Goal: Book appointment/travel/reservation

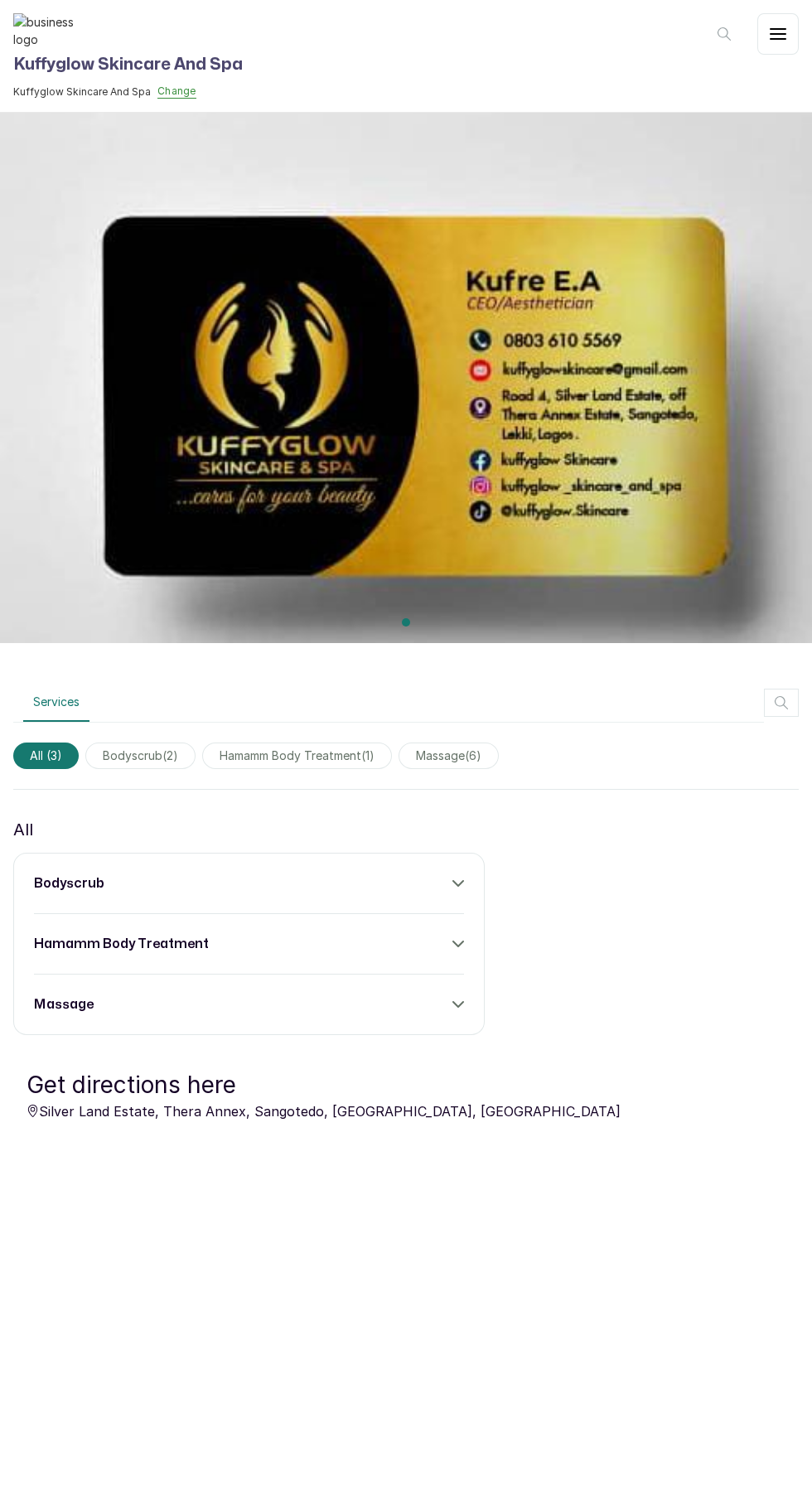
click at [148, 761] on span "bodyscrub ( 2 )" at bounding box center [140, 755] width 110 height 26
click at [145, 754] on span "bodyscrub ( 2 )" at bounding box center [140, 755] width 110 height 26
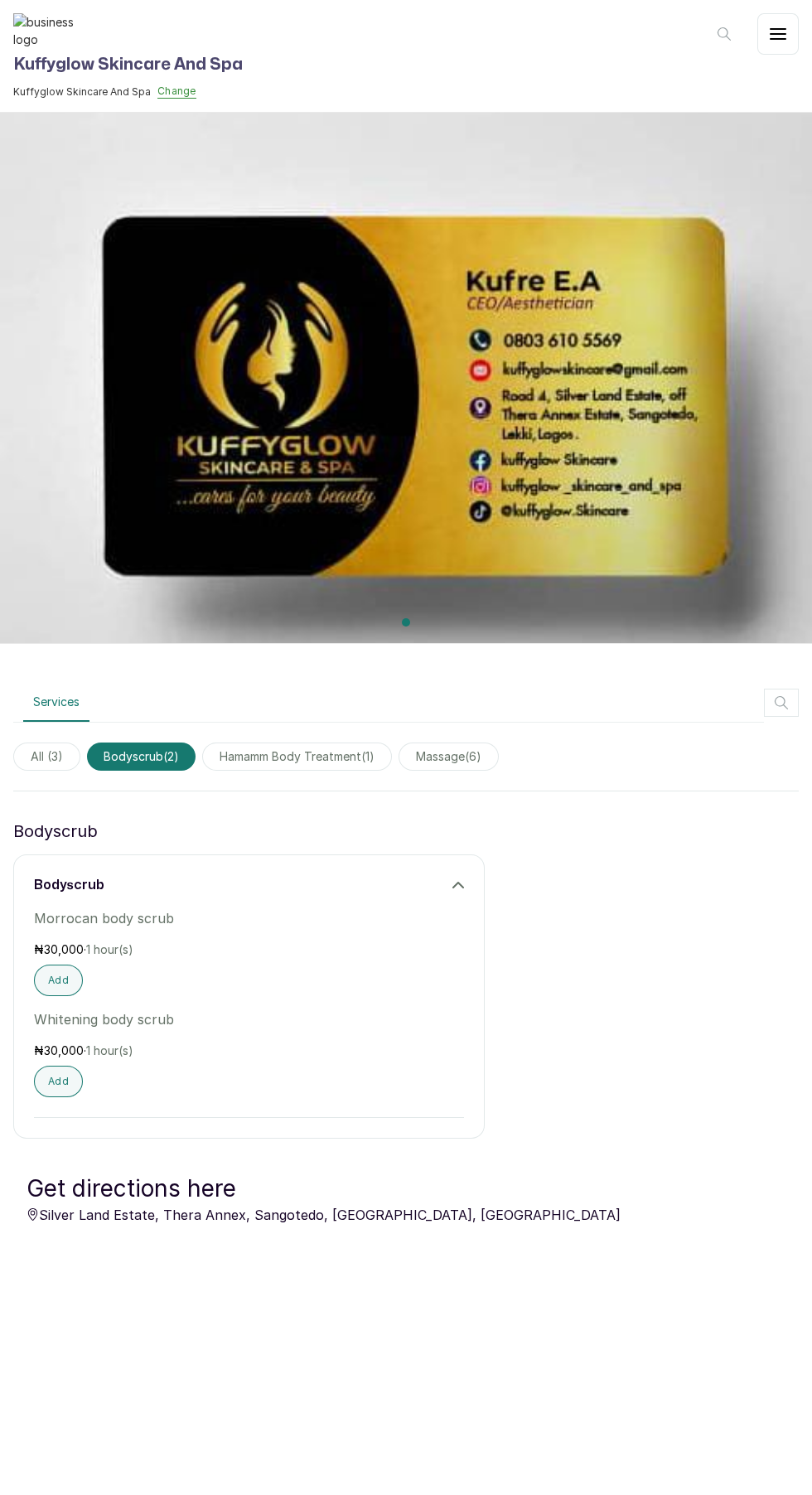
scroll to position [72, 0]
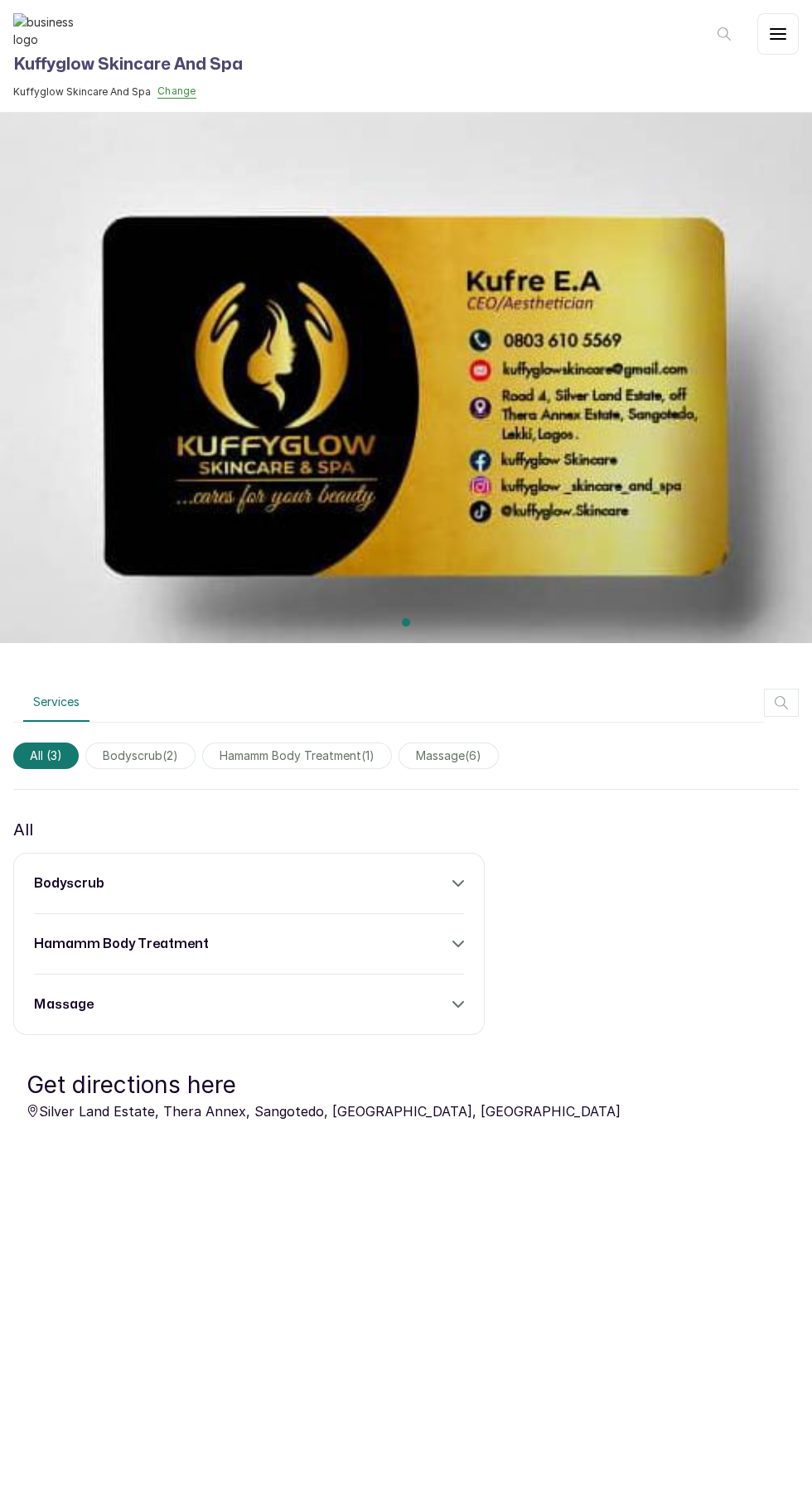
click at [38, 701] on button "Services" at bounding box center [56, 702] width 67 height 38
click at [43, 701] on button "Services" at bounding box center [56, 702] width 67 height 38
click at [76, 701] on button "Services" at bounding box center [56, 702] width 67 height 38
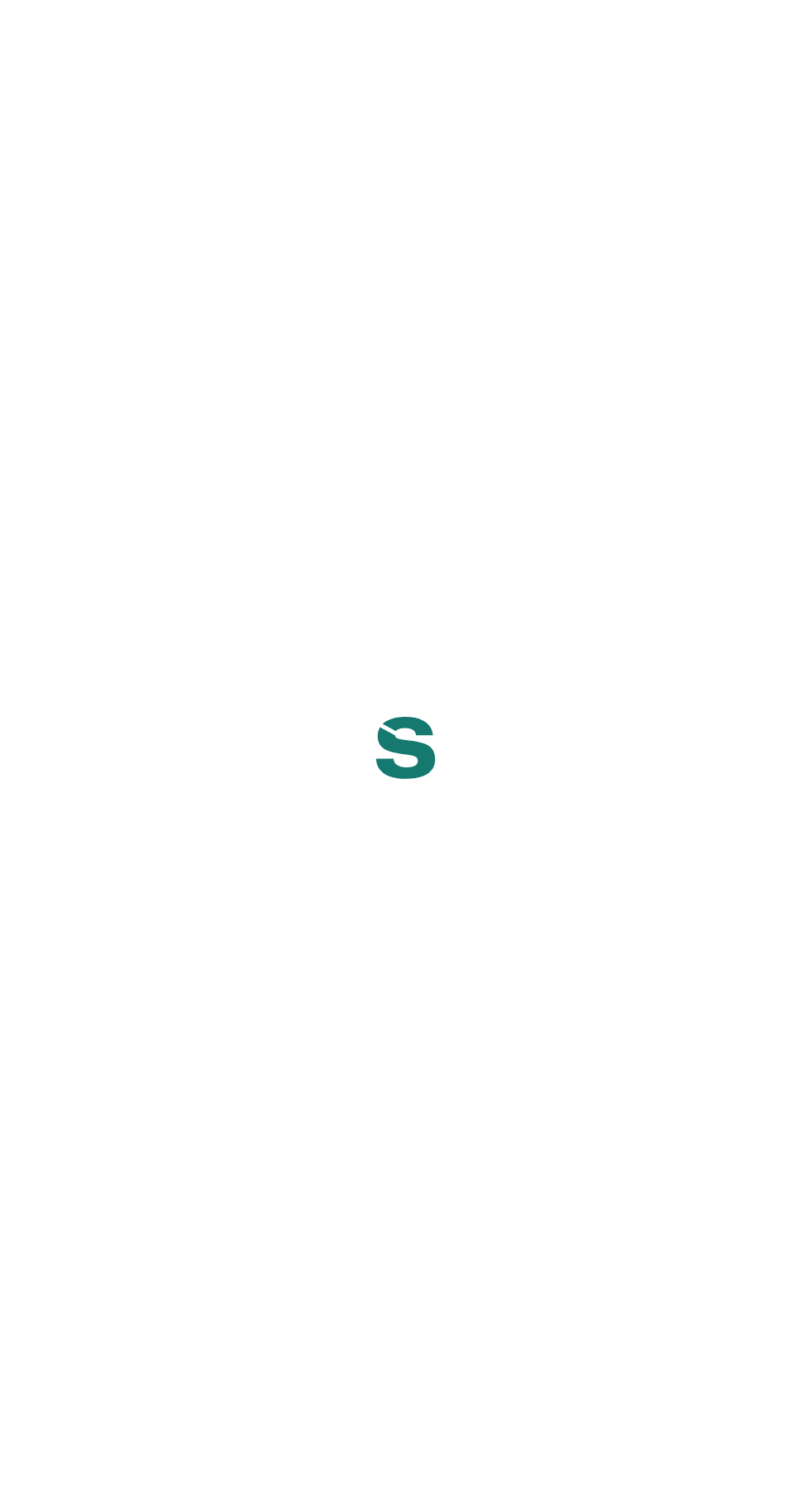
select select "NG"
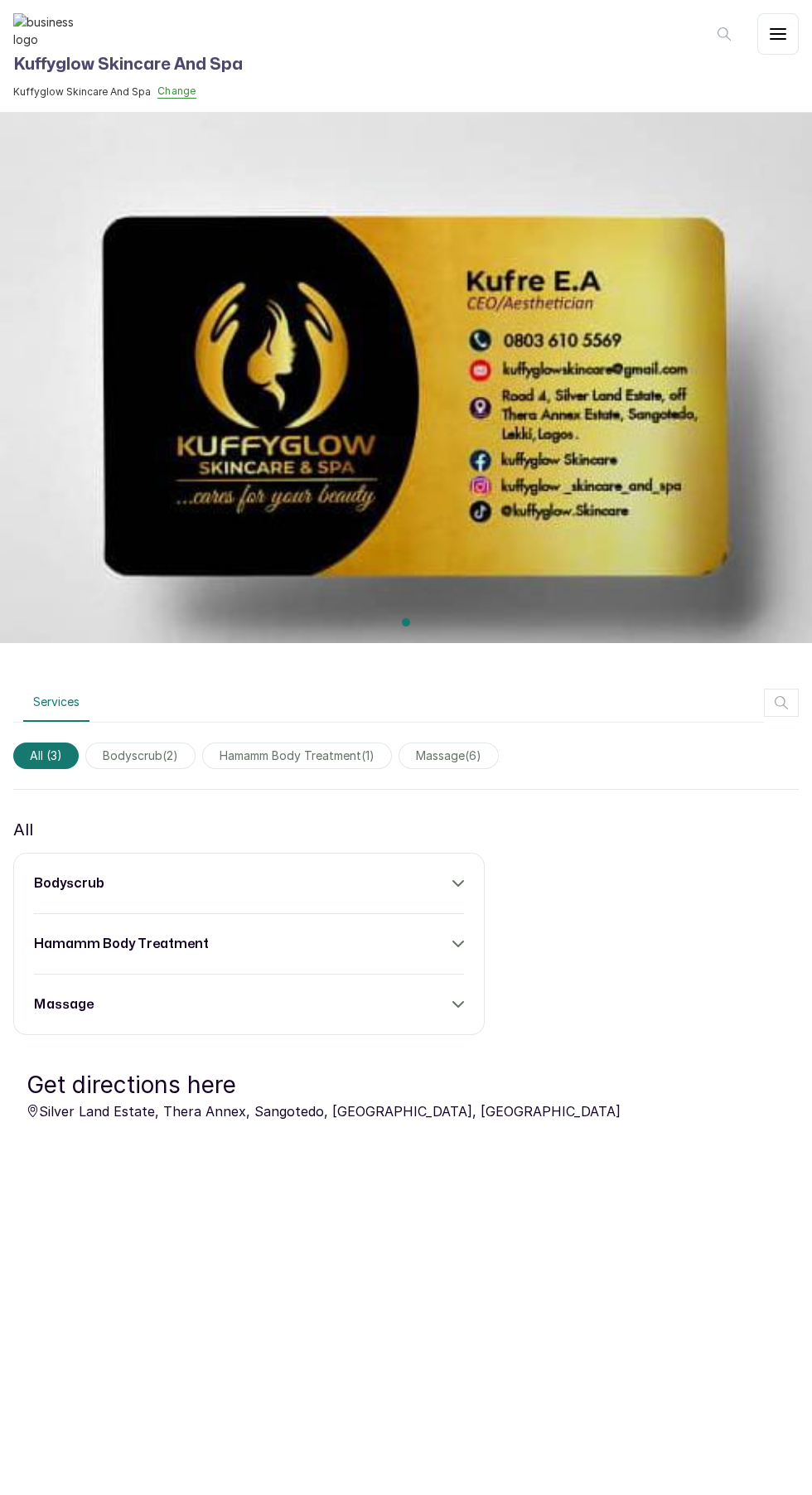
click at [182, 89] on button "Change" at bounding box center [177, 92] width 39 height 14
click at [156, 138] on link "Kuffyglow Skincare And Spa" at bounding box center [138, 143] width 183 height 14
click at [784, 22] on button "button" at bounding box center [777, 34] width 42 height 42
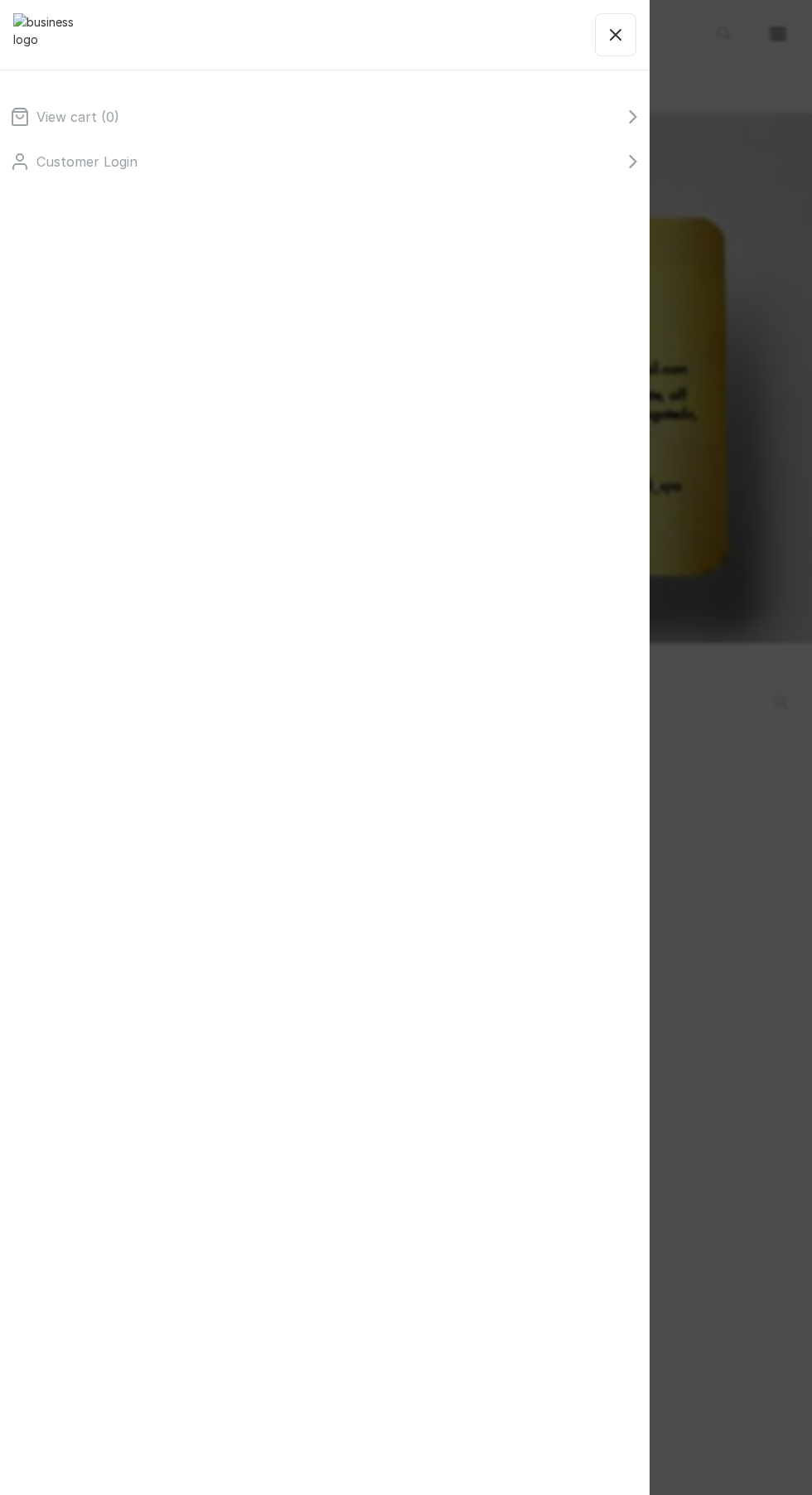
click at [790, 26] on div "View cart ( 0 ) Customer Login" at bounding box center [406, 748] width 812 height 1495
click at [616, 25] on icon "button" at bounding box center [615, 35] width 20 height 20
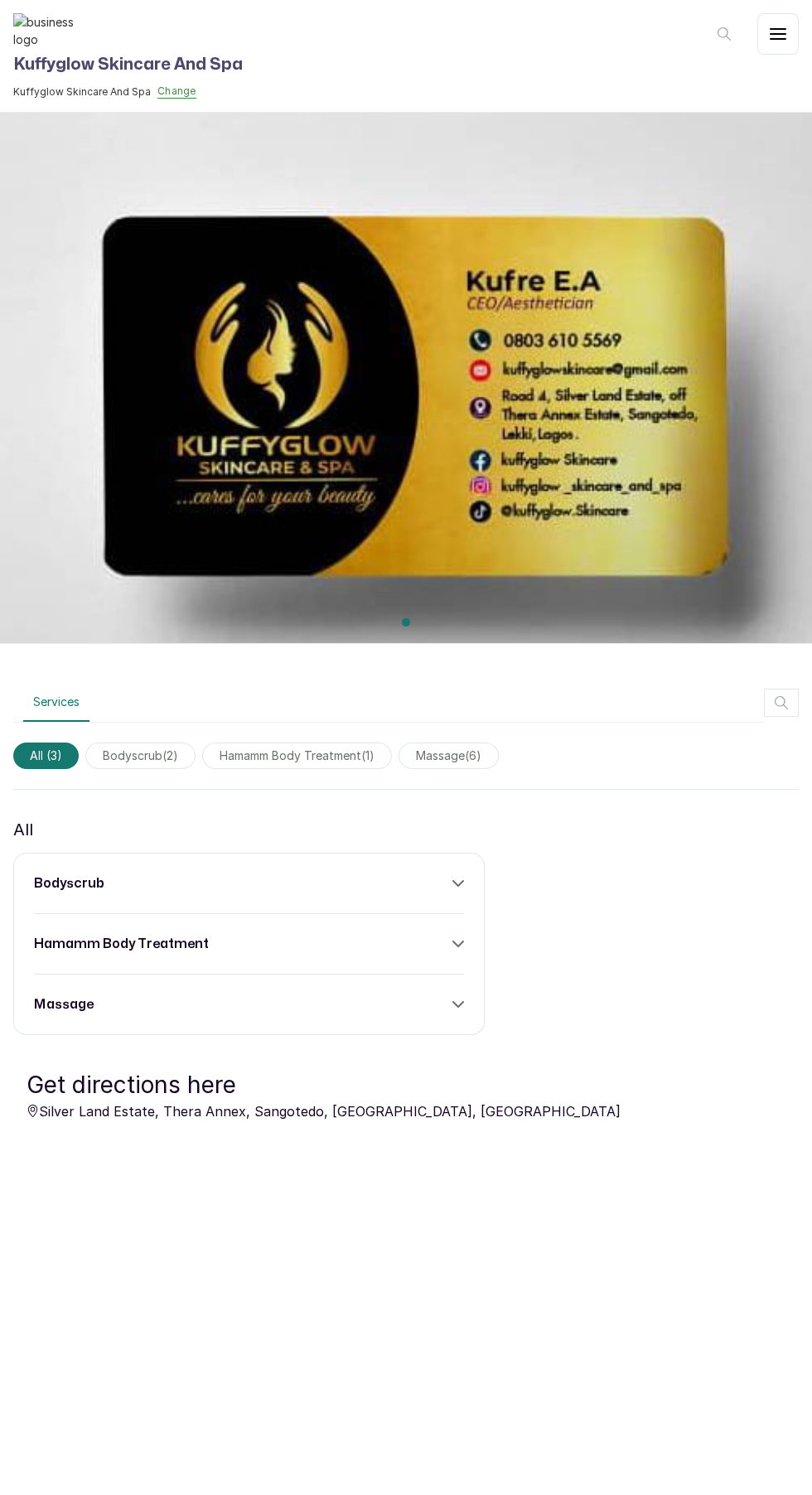
click at [721, 26] on icon "button" at bounding box center [724, 34] width 20 height 20
click at [669, 149] on p "Wood therapy massage" at bounding box center [629, 153] width 115 height 14
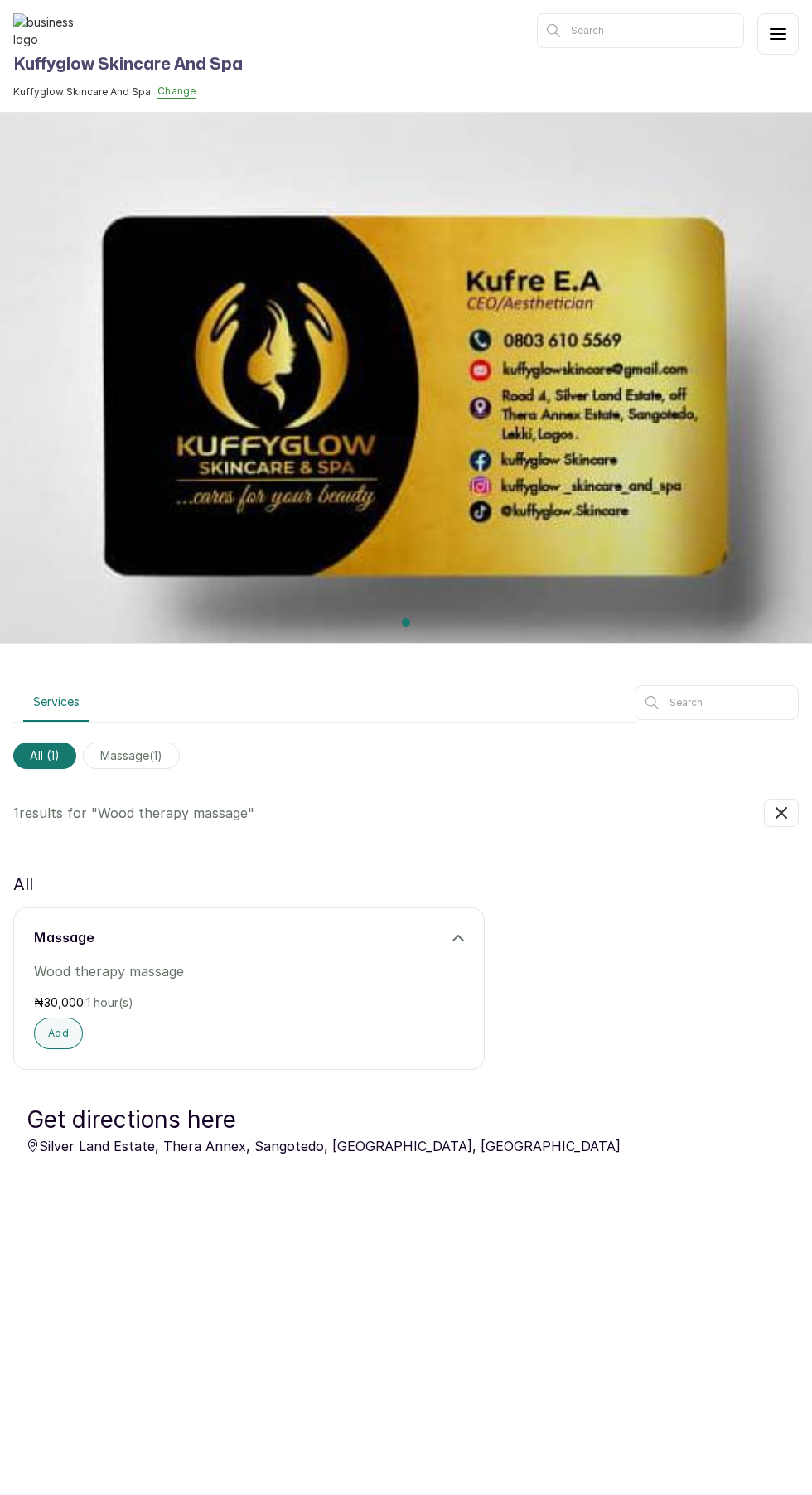
click at [690, 31] on input "text" at bounding box center [640, 31] width 208 height 35
click at [646, 31] on input "text" at bounding box center [640, 31] width 208 height 35
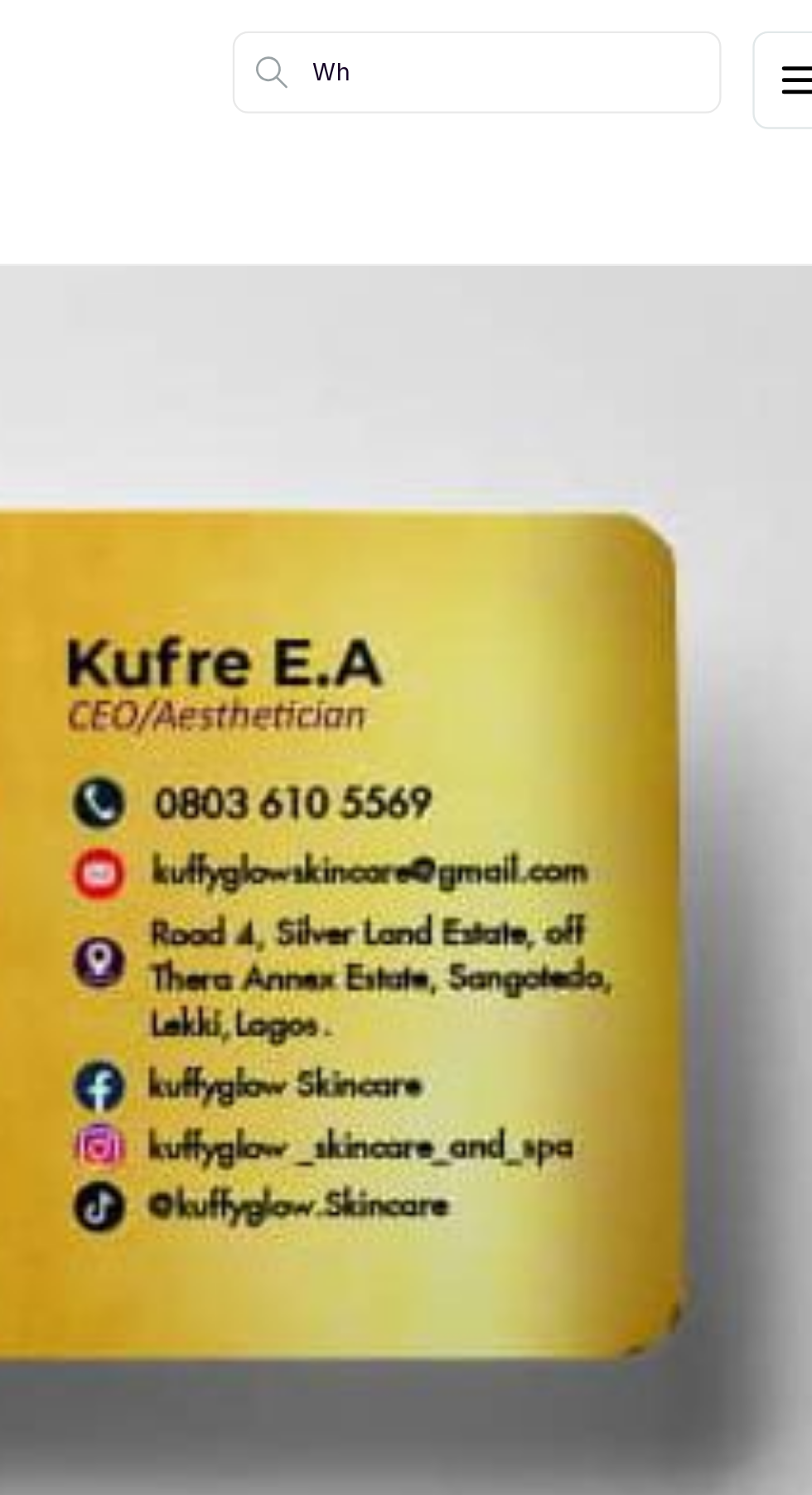
type input "W"
type input "Vajacials"
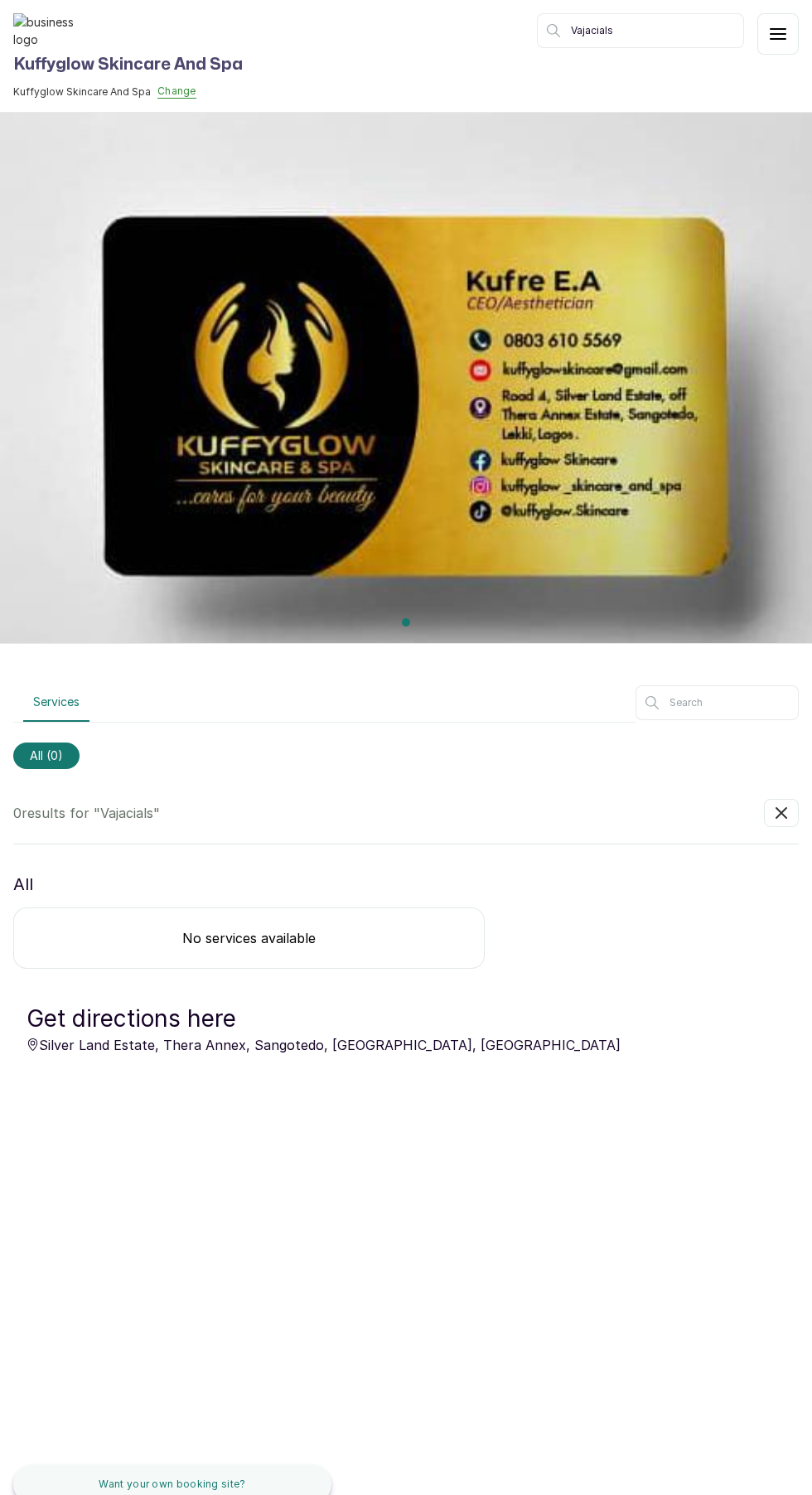
scroll to position [126, 0]
click at [781, 808] on icon "button" at bounding box center [781, 813] width 10 height 10
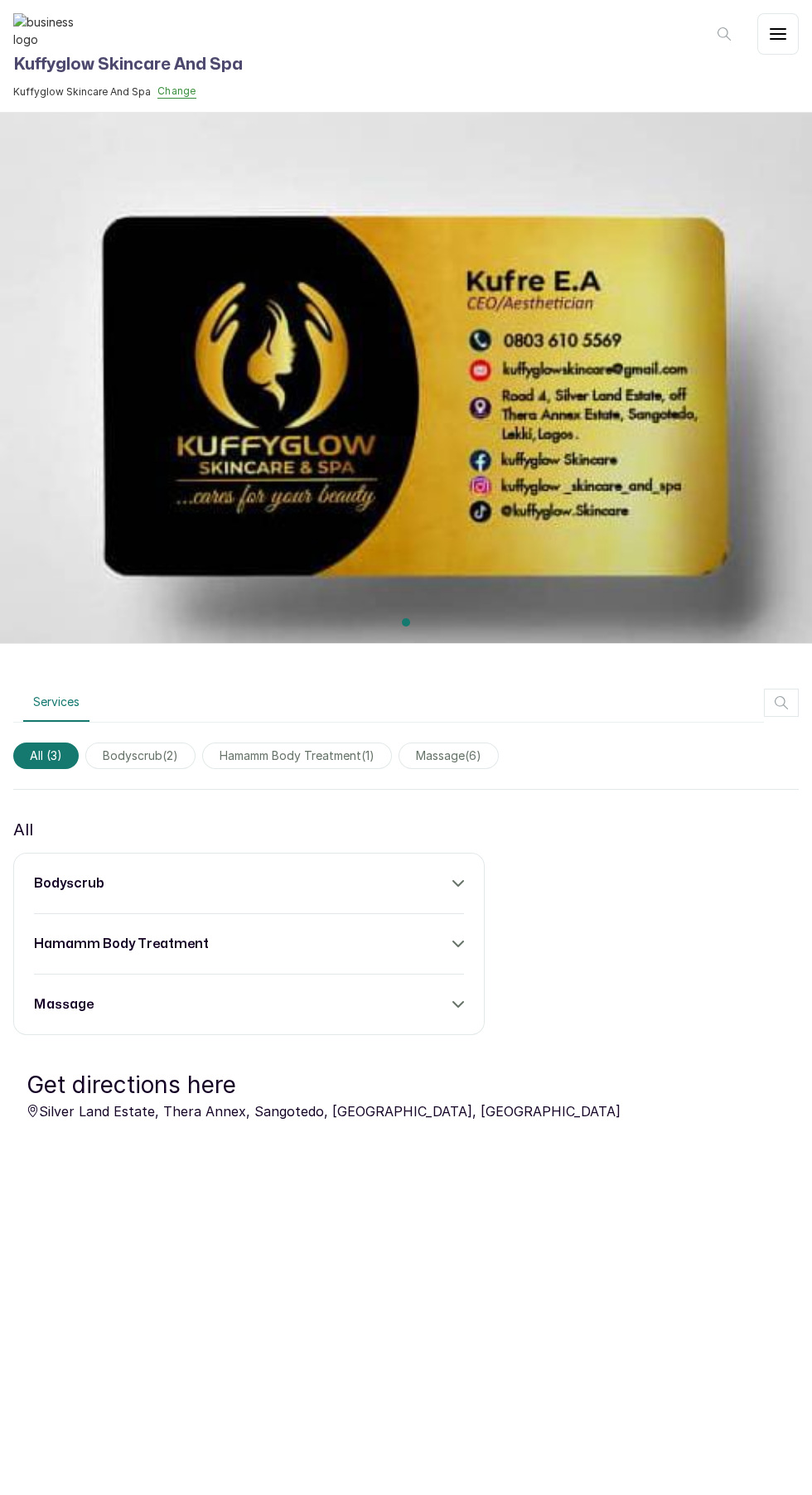
click at [793, 39] on button "button" at bounding box center [777, 34] width 42 height 42
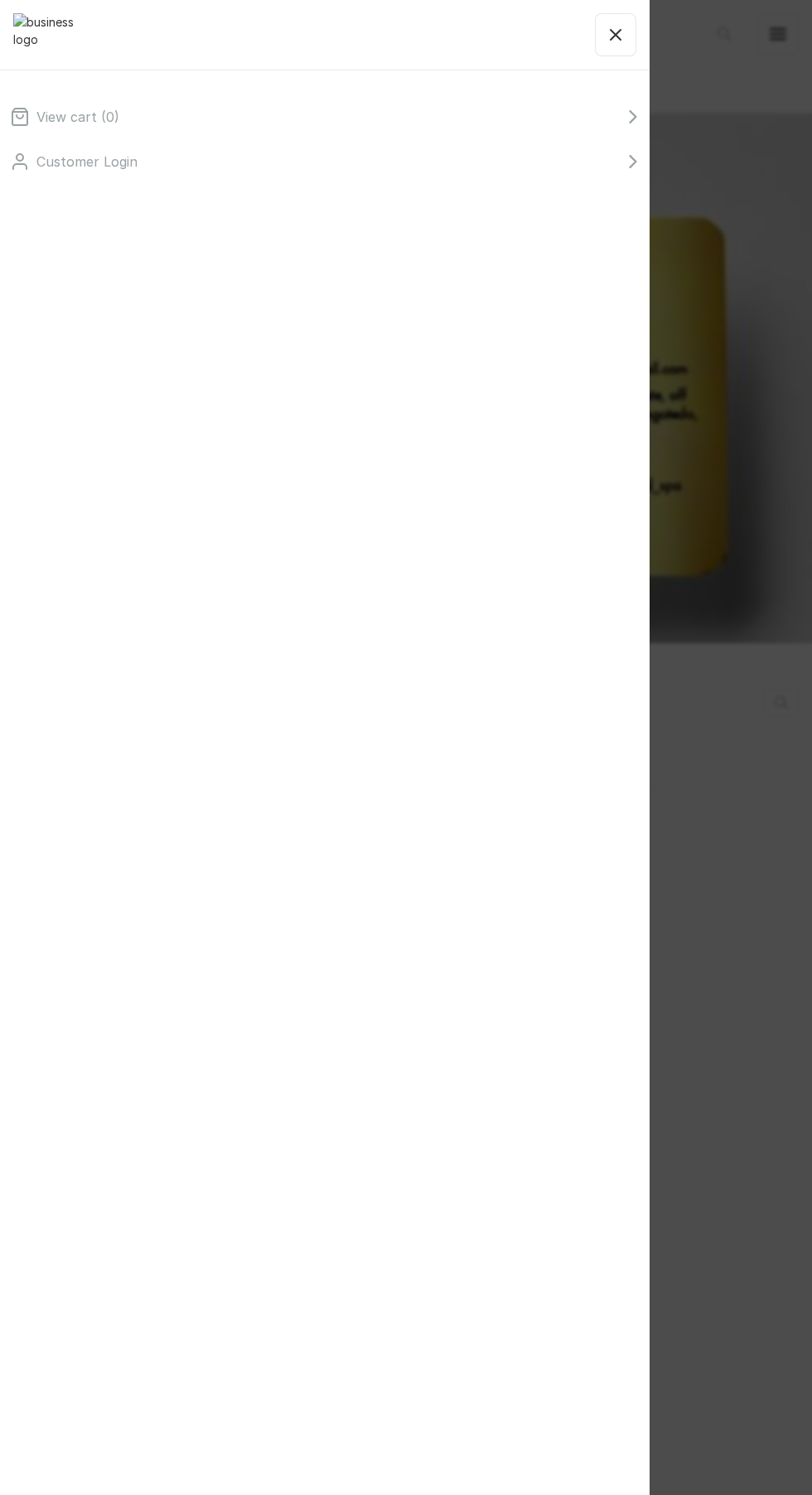
click at [754, 511] on div "View cart ( 0 ) Customer Login" at bounding box center [406, 748] width 812 height 1495
click at [616, 35] on icon "button" at bounding box center [615, 35] width 10 height 10
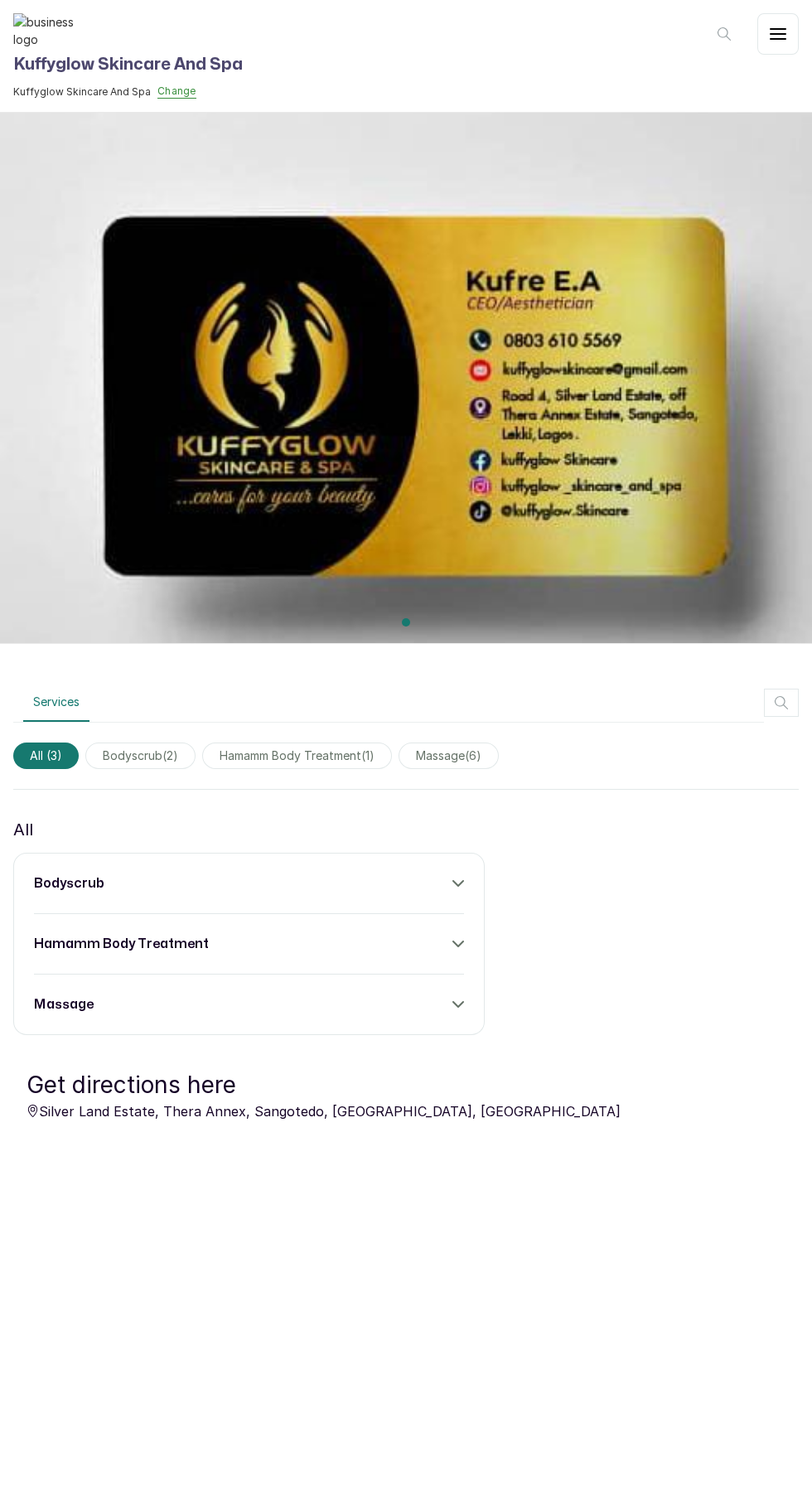
scroll to position [0, 0]
